Goal: Information Seeking & Learning: Learn about a topic

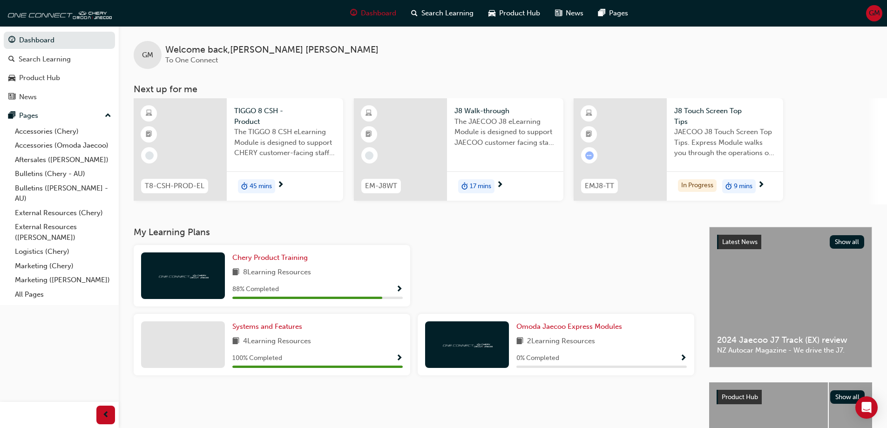
click at [760, 183] on span "next-icon" at bounding box center [760, 185] width 7 height 8
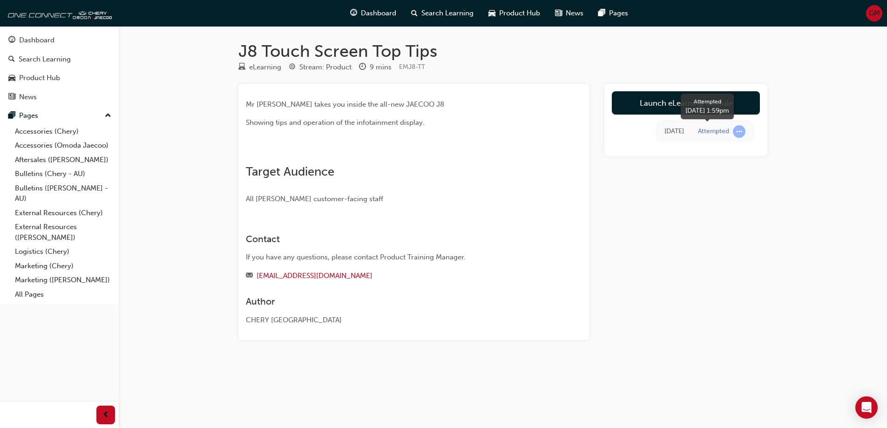
click at [740, 132] on span "learningRecordVerb_ATTEMPT-icon" at bounding box center [739, 131] width 13 height 13
click at [711, 130] on div "Attempted" at bounding box center [713, 131] width 31 height 9
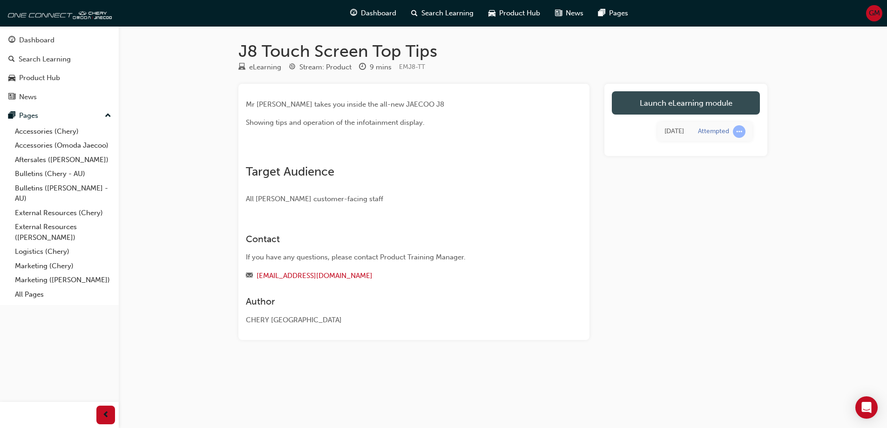
click at [684, 105] on link "Launch eLearning module" at bounding box center [686, 102] width 148 height 23
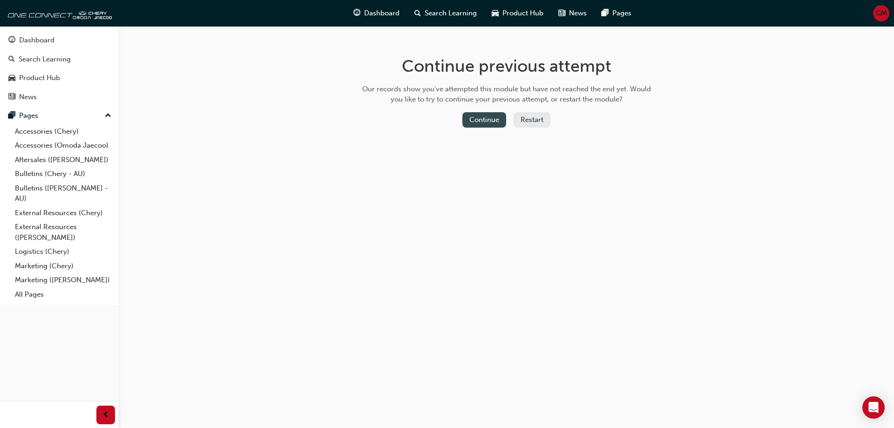
click at [477, 121] on button "Continue" at bounding box center [484, 119] width 44 height 15
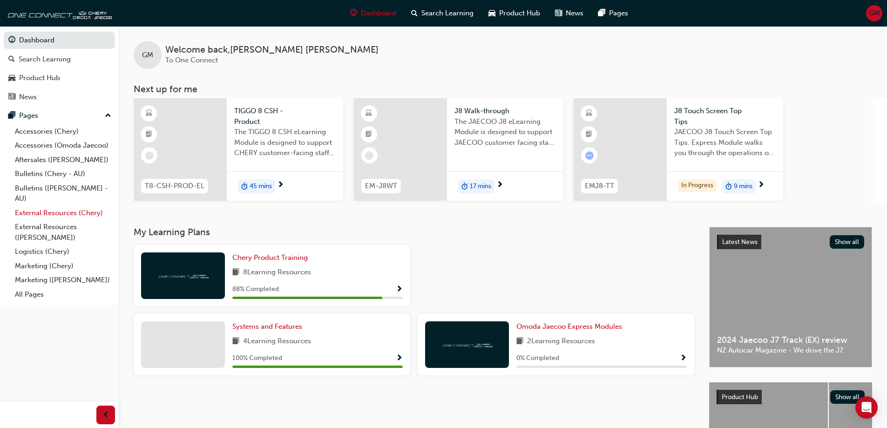
click at [54, 209] on link "External Resources (Chery)" at bounding box center [63, 213] width 104 height 14
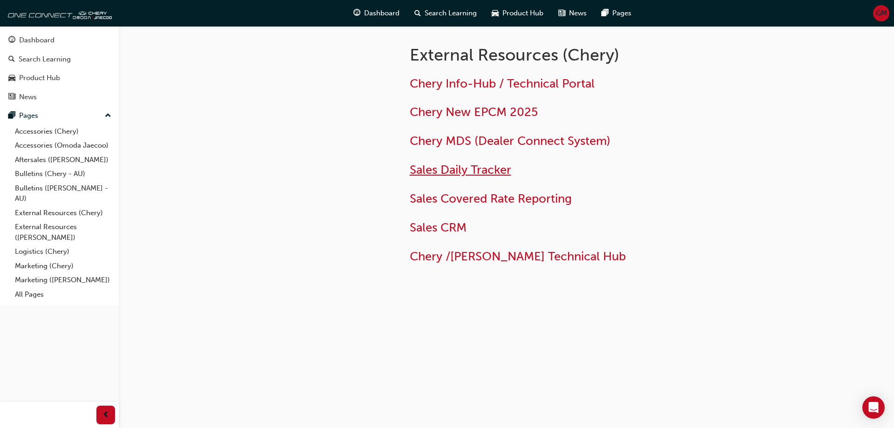
click at [426, 171] on span "Sales Daily Tracker" at bounding box center [460, 169] width 101 height 14
